Goal: Task Accomplishment & Management: Manage account settings

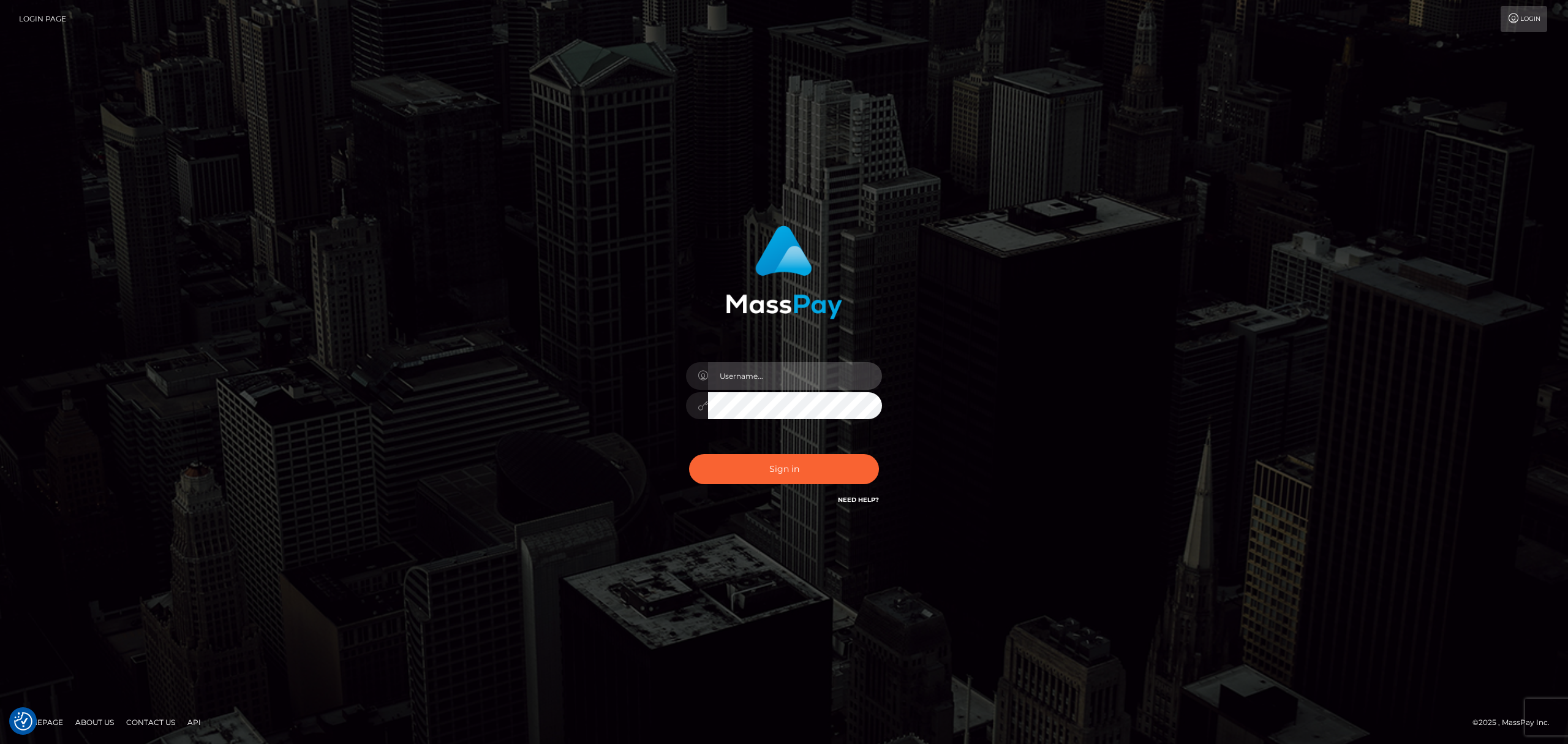
click at [776, 381] on input "text" at bounding box center [795, 376] width 174 height 28
type input "Eric"
click at [802, 464] on button "Sign in" at bounding box center [784, 469] width 190 height 30
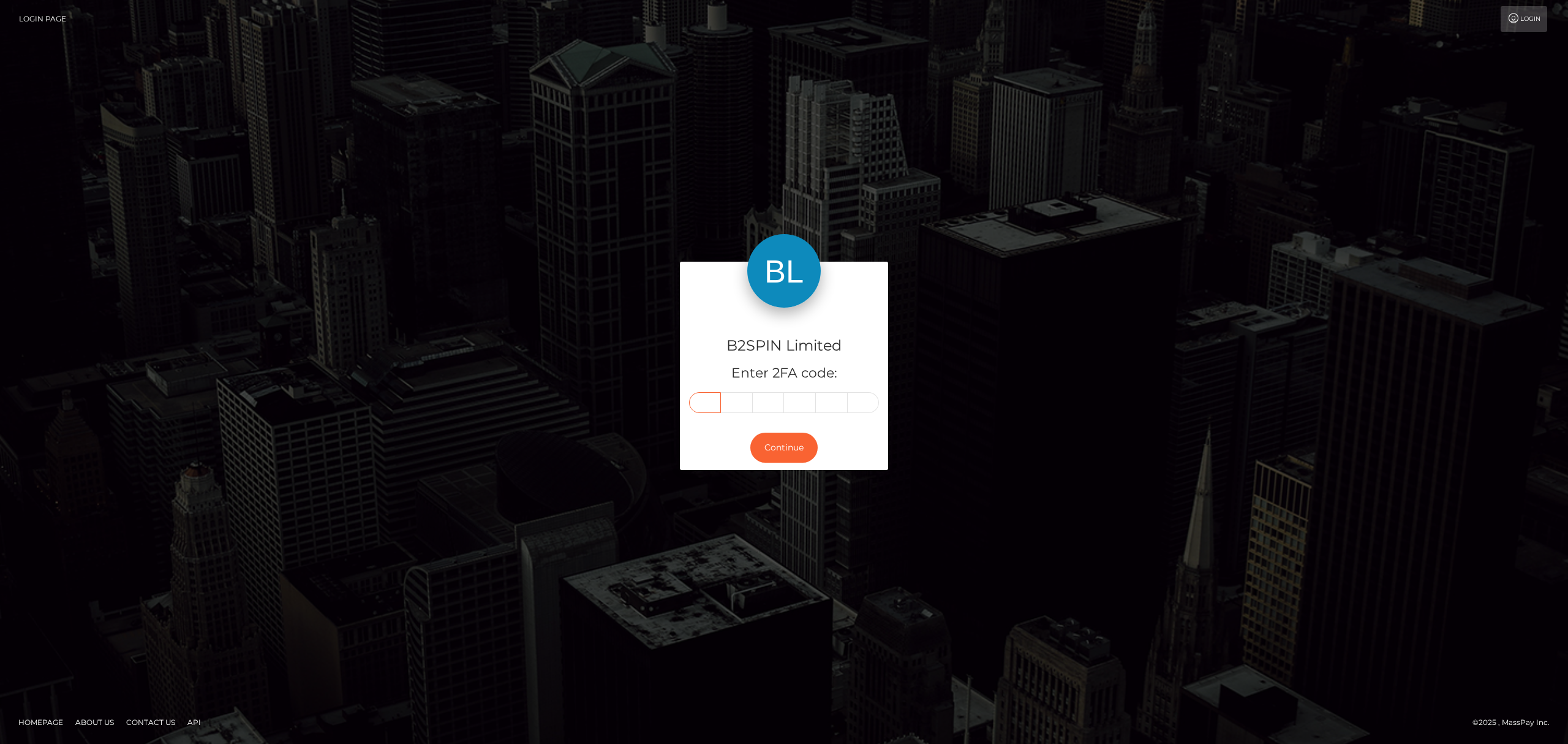
click at [701, 399] on input "text" at bounding box center [705, 402] width 32 height 21
paste input "9"
type input "9"
type input "0"
type input "4"
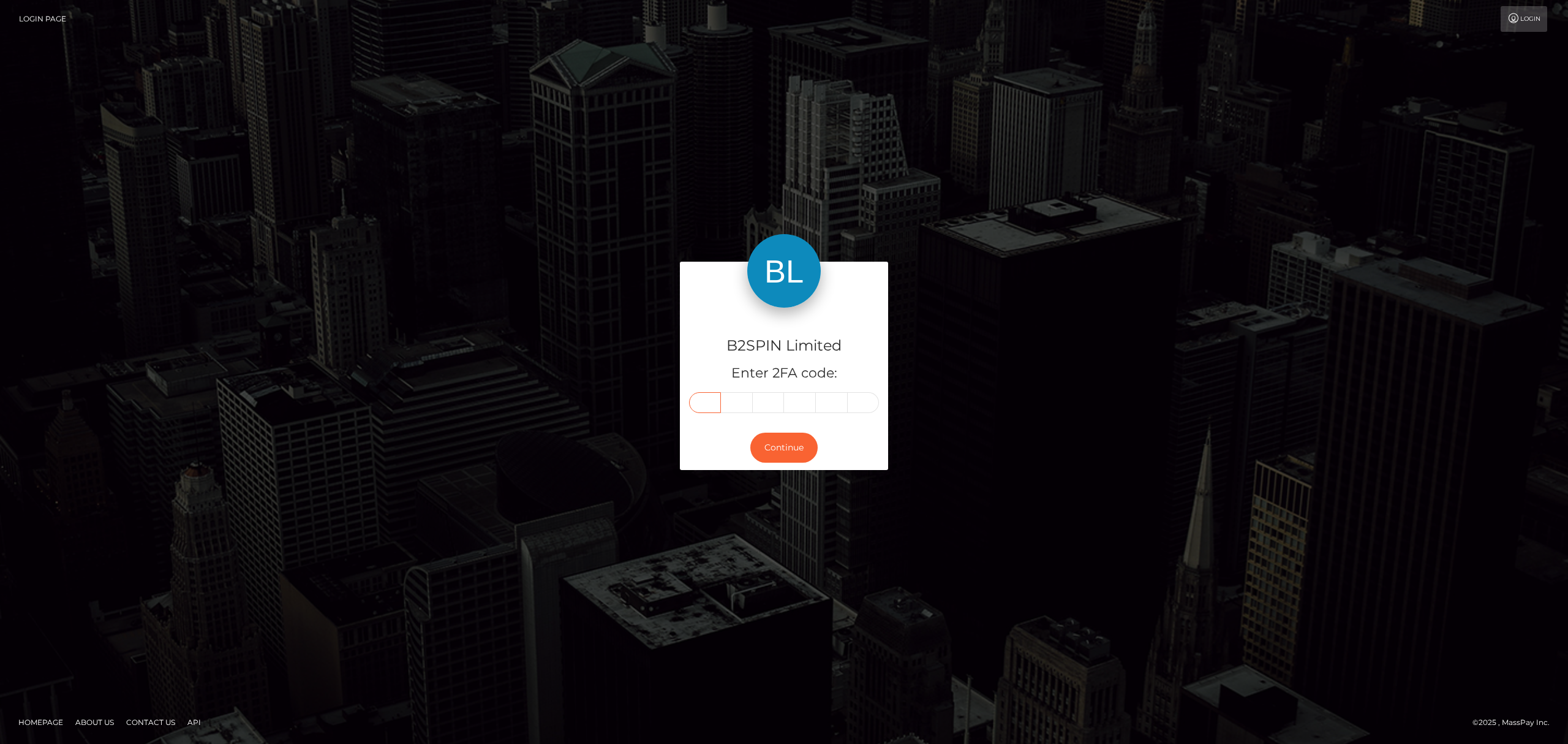
type input "2"
type input "3"
type input "2"
click at [783, 436] on button "Continue" at bounding box center [784, 447] width 68 height 30
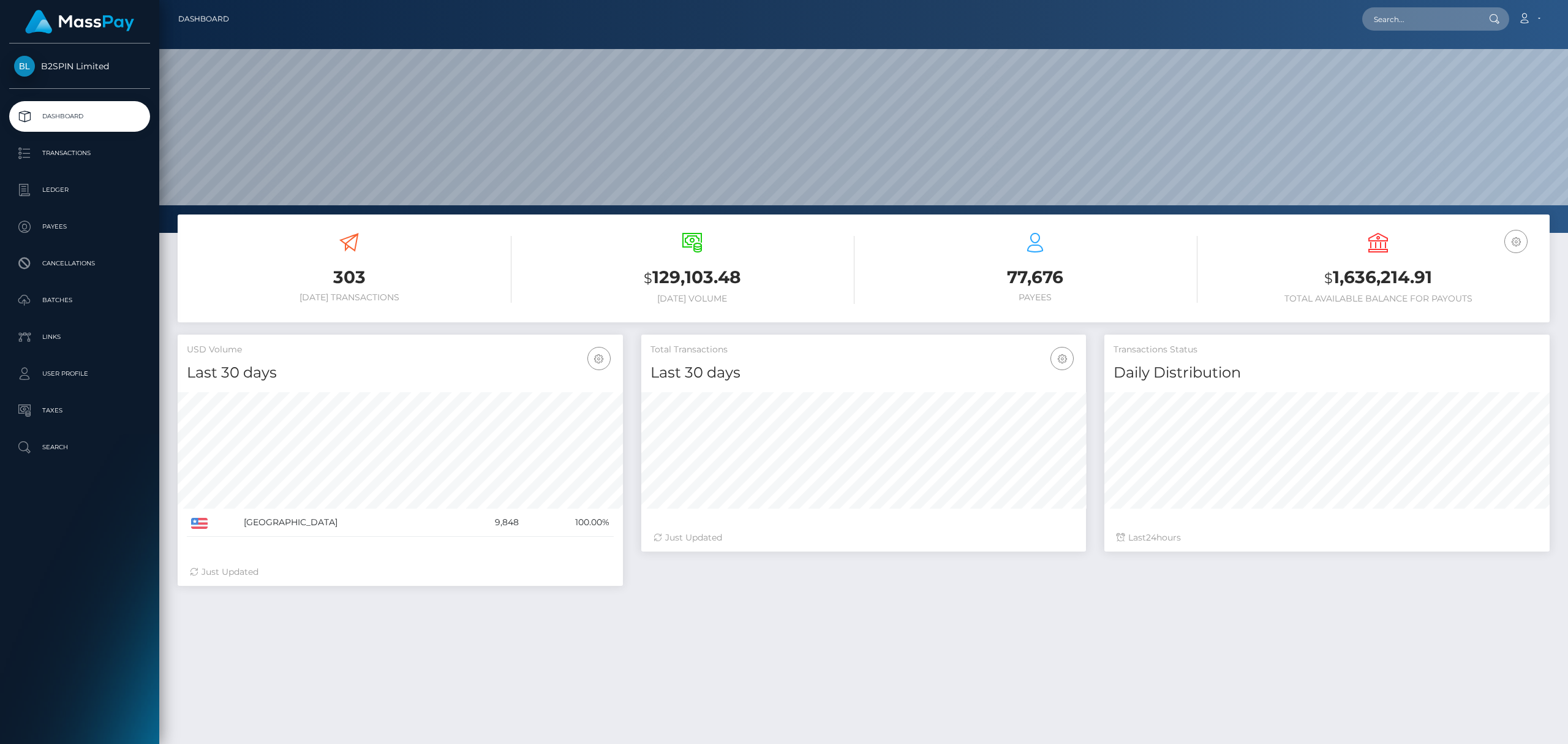
scroll to position [217, 445]
drag, startPoint x: 1433, startPoint y: 278, endPoint x: 1329, endPoint y: 271, distance: 104.2
click at [1329, 271] on h3 "$ 1,636,214.91" at bounding box center [1378, 278] width 325 height 25
copy h3 "1,636,214.91"
